Goal: Information Seeking & Learning: Learn about a topic

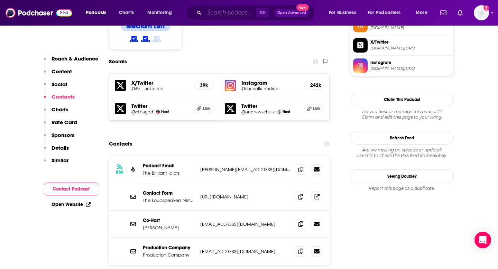
click at [249, 11] on input "Search podcasts, credits, & more..." at bounding box center [230, 12] width 52 height 11
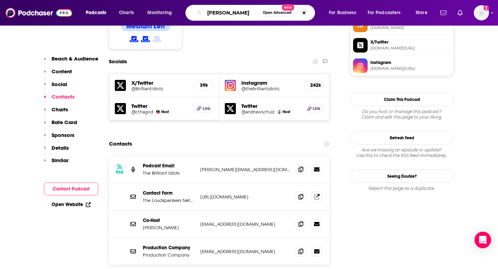
type input "[PERSON_NAME]"
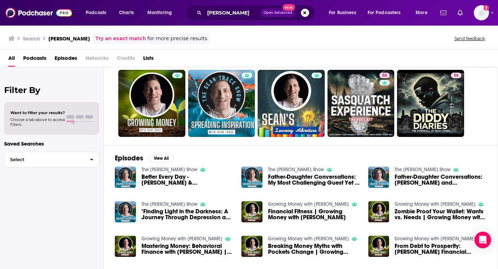
scroll to position [18, 0]
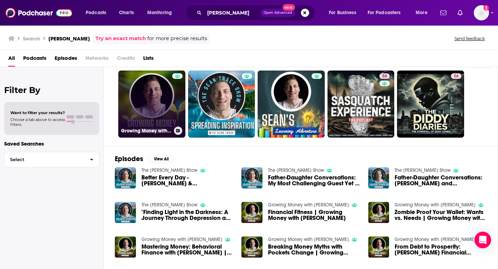
click at [154, 110] on link "Growing Money with [PERSON_NAME]" at bounding box center [151, 104] width 67 height 67
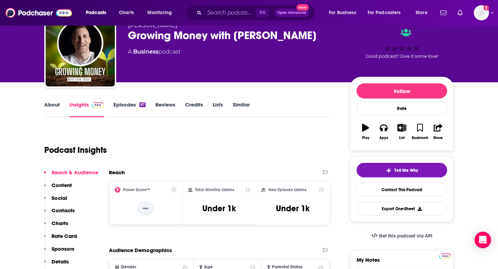
scroll to position [29, 0]
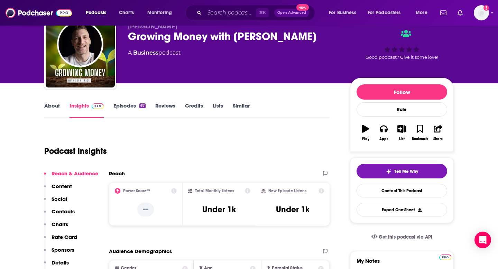
click at [122, 108] on link "Episodes 67" at bounding box center [129, 110] width 32 height 16
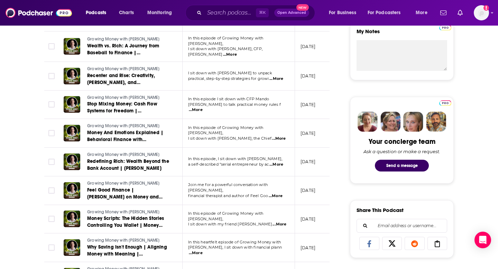
scroll to position [259, 0]
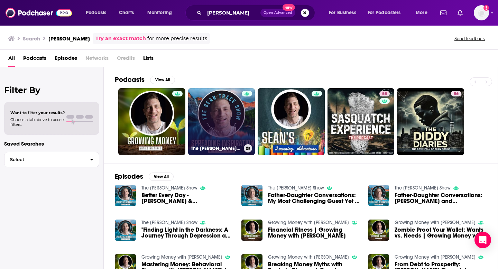
click at [208, 102] on link "The [PERSON_NAME] Show" at bounding box center [221, 121] width 67 height 67
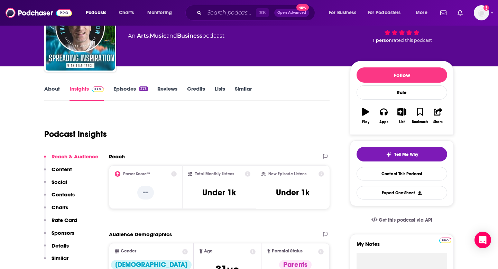
scroll to position [51, 0]
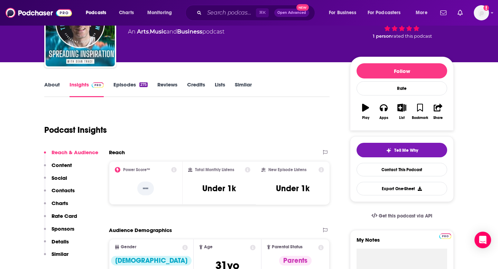
click at [130, 85] on link "Episodes 275" at bounding box center [130, 89] width 34 height 16
